Goal: Information Seeking & Learning: Learn about a topic

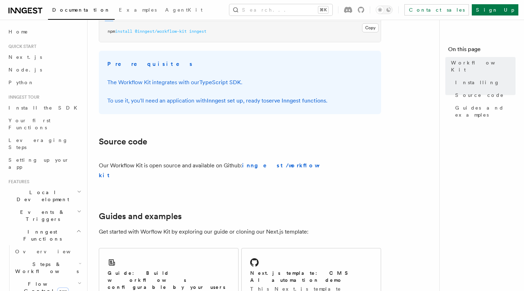
scroll to position [325, 0]
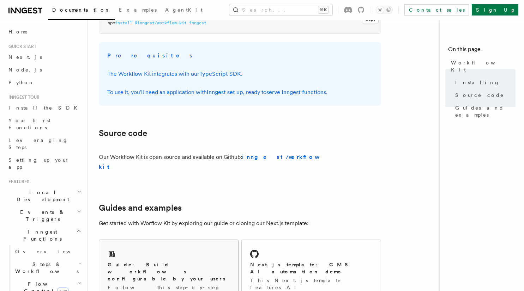
click at [176, 261] on h2 "Guide: Build workflows configurable by your users" at bounding box center [169, 271] width 122 height 21
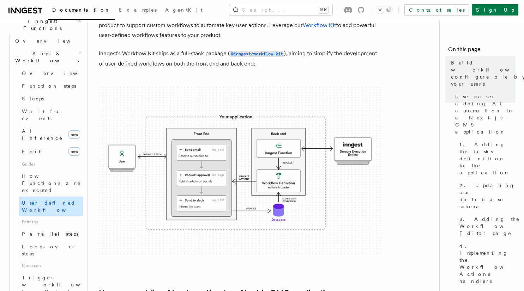
scroll to position [212, 0]
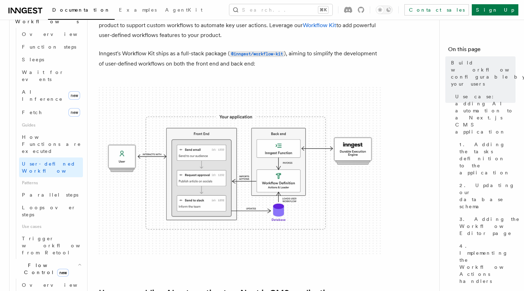
scroll to position [254, 0]
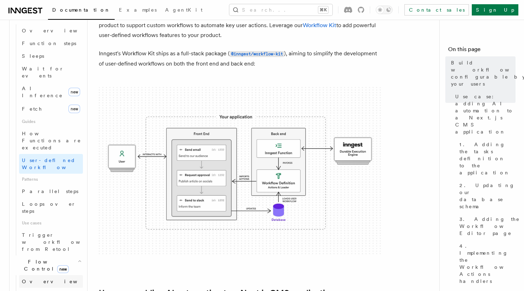
click at [47, 276] on link "Overview" at bounding box center [51, 282] width 64 height 13
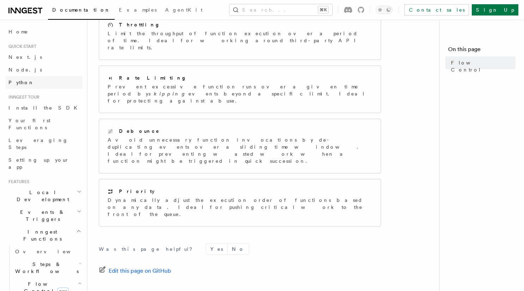
click at [25, 84] on link "Python" at bounding box center [44, 82] width 77 height 13
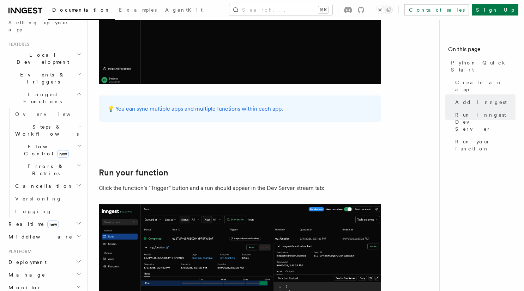
scroll to position [125, 0]
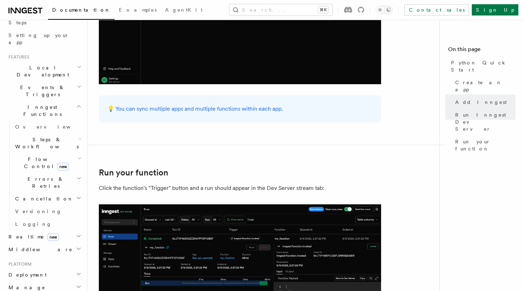
click at [77, 84] on icon "button" at bounding box center [79, 87] width 5 height 6
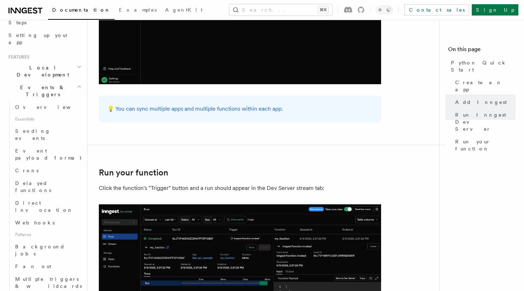
click at [77, 64] on icon "button" at bounding box center [79, 67] width 5 height 6
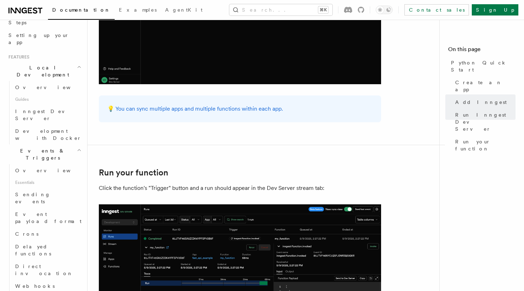
click at [74, 61] on h2 "Local Development" at bounding box center [44, 71] width 77 height 20
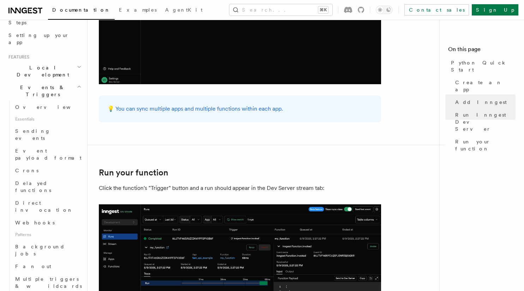
click at [73, 81] on h2 "Events & Triggers" at bounding box center [44, 91] width 77 height 20
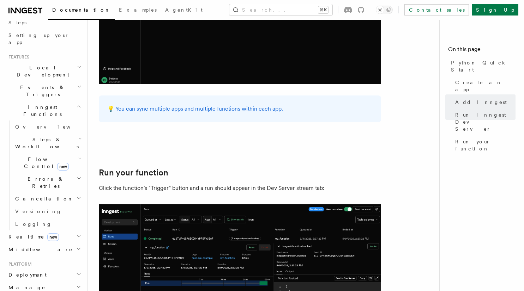
click at [47, 133] on h2 "Steps & Workflows" at bounding box center [47, 143] width 71 height 20
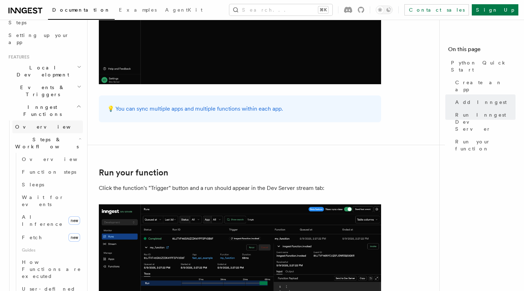
click at [45, 121] on link "Overview" at bounding box center [47, 127] width 71 height 13
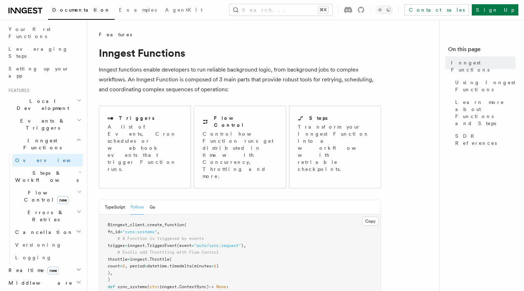
scroll to position [93, 0]
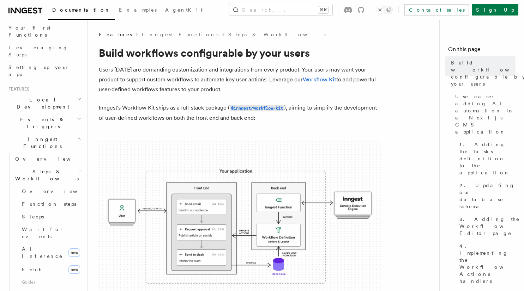
scroll to position [10, 0]
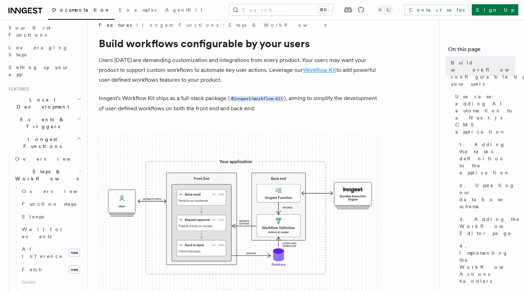
click at [320, 70] on link "Workflow Kit" at bounding box center [320, 70] width 34 height 7
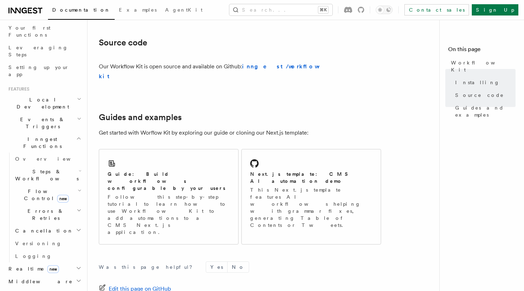
scroll to position [419, 0]
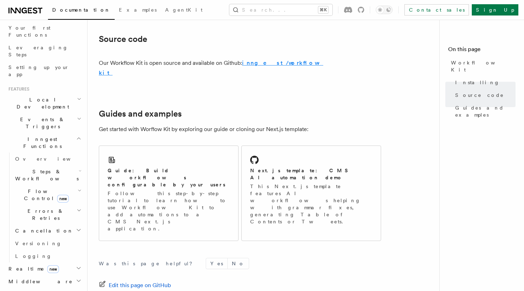
click at [286, 63] on strong "inngest/workflow-kit" at bounding box center [211, 68] width 224 height 17
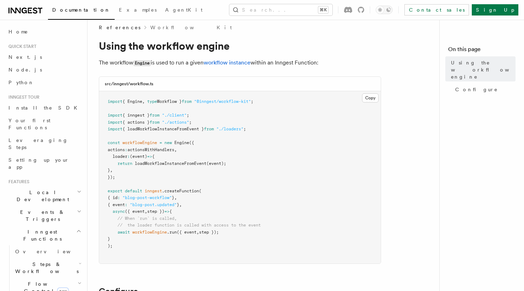
scroll to position [6, 0]
click at [226, 62] on link "workflow instance" at bounding box center [227, 63] width 47 height 7
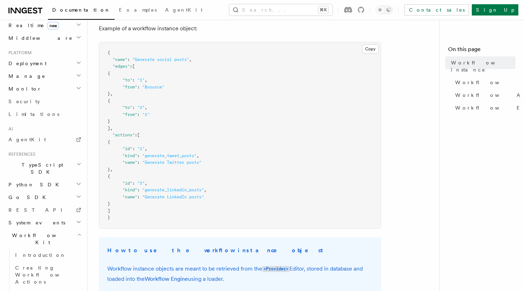
scroll to position [71, 0]
click at [66, 229] on h2 "Workflow Kit" at bounding box center [44, 239] width 77 height 20
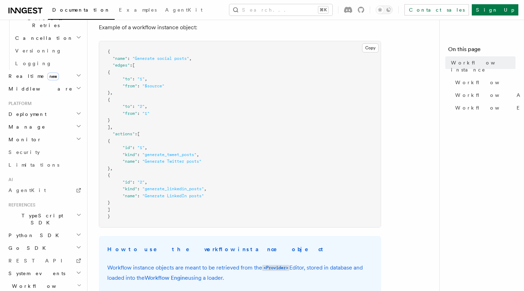
scroll to position [273, 0]
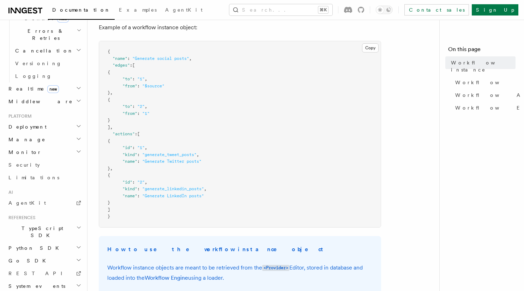
click at [64, 280] on h2 "System events" at bounding box center [44, 286] width 77 height 13
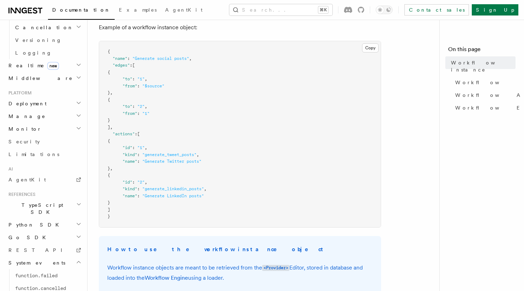
scroll to position [295, 0]
click at [72, 220] on h2 "Python SDK" at bounding box center [44, 226] width 77 height 13
click at [76, 203] on icon "button" at bounding box center [78, 206] width 5 height 6
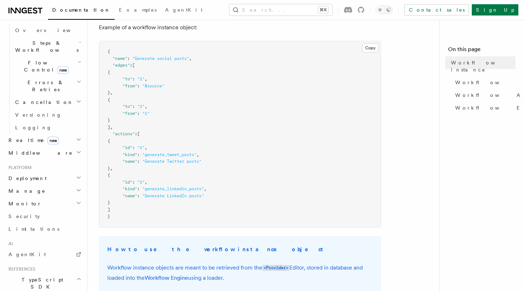
scroll to position [222, 0]
click at [77, 202] on icon "button" at bounding box center [79, 203] width 4 height 2
click at [69, 184] on h2 "Manage" at bounding box center [44, 190] width 77 height 13
click at [70, 171] on h2 "Deployment" at bounding box center [44, 177] width 77 height 13
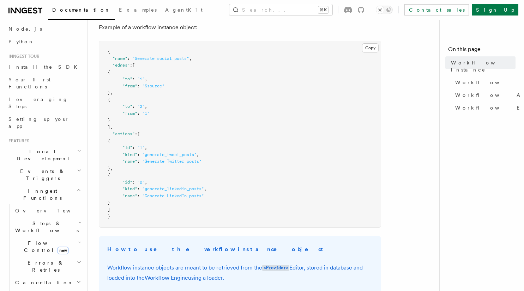
scroll to position [0, 0]
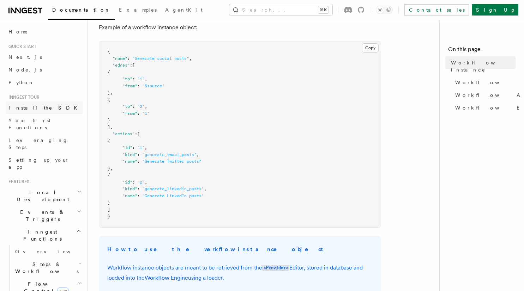
click at [50, 104] on link "Install the SDK" at bounding box center [44, 108] width 77 height 13
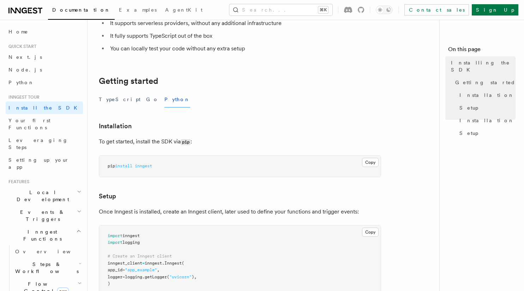
scroll to position [142, 0]
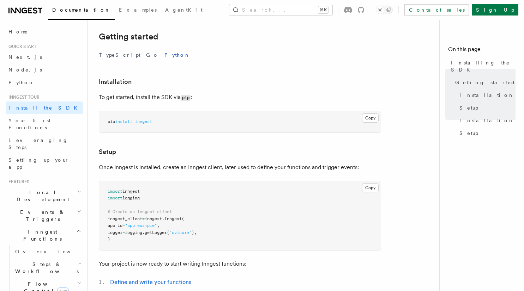
click at [391, 12] on div "Contact sales Sign Up" at bounding box center [428, 9] width 180 height 11
click at [352, 10] on icon at bounding box center [348, 10] width 8 height 6
click at [364, 10] on icon at bounding box center [361, 10] width 6 height 6
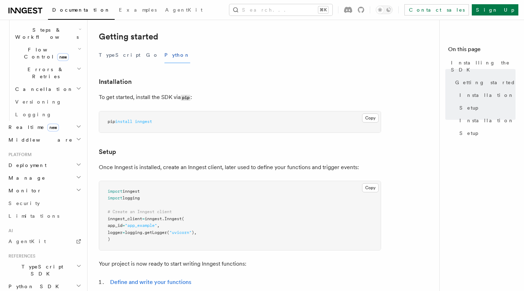
scroll to position [233, 0]
click at [64, 186] on h2 "Monitor" at bounding box center [44, 192] width 77 height 13
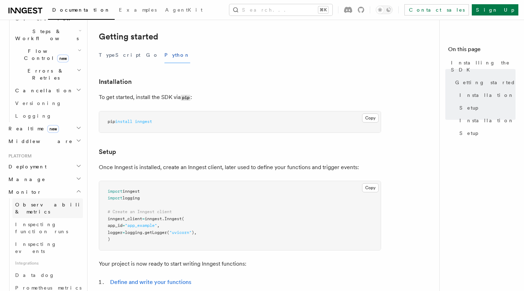
click at [61, 202] on span "Observability & metrics" at bounding box center [51, 208] width 73 height 13
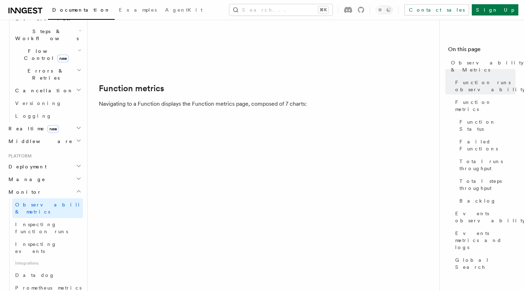
scroll to position [337, 0]
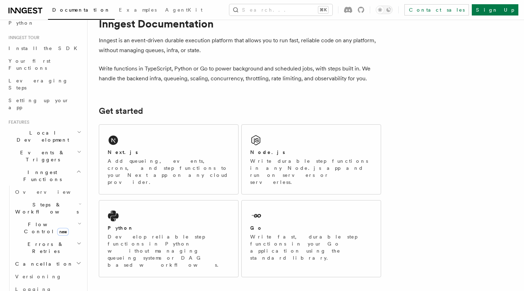
scroll to position [60, 0]
click at [78, 221] on icon "button" at bounding box center [80, 224] width 4 height 6
click at [72, 198] on h2 "Steps & Workflows" at bounding box center [47, 208] width 71 height 20
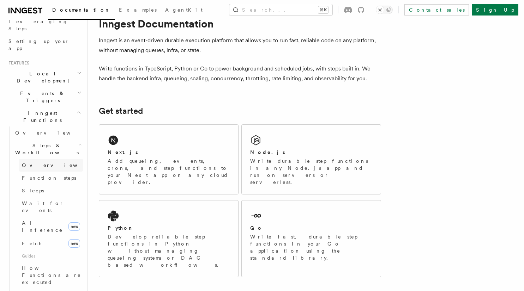
scroll to position [118, 0]
click at [55, 218] on link "AI Inference new" at bounding box center [51, 228] width 64 height 20
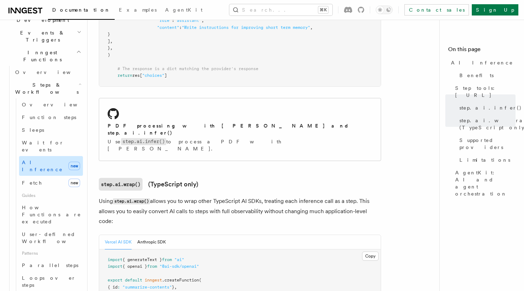
scroll to position [179, 0]
click at [58, 177] on link "Fetch new" at bounding box center [51, 184] width 64 height 14
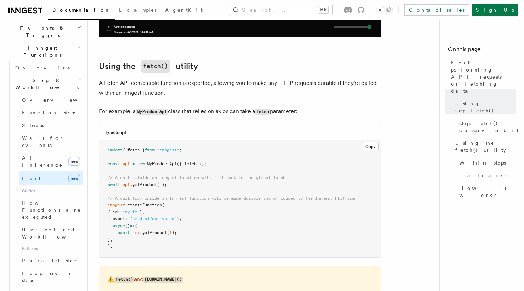
scroll to position [185, 0]
click at [57, 227] on span "User-defined Workflows" at bounding box center [54, 233] width 64 height 13
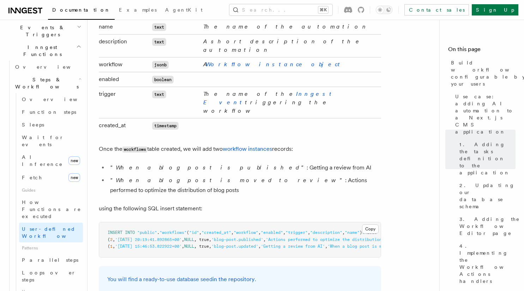
scroll to position [1261, 0]
